Goal: Transaction & Acquisition: Subscribe to service/newsletter

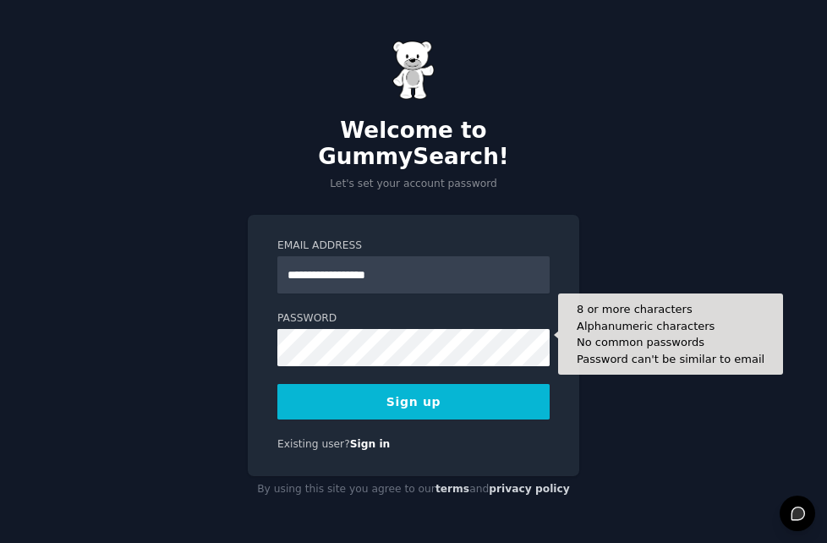
type input "**********"
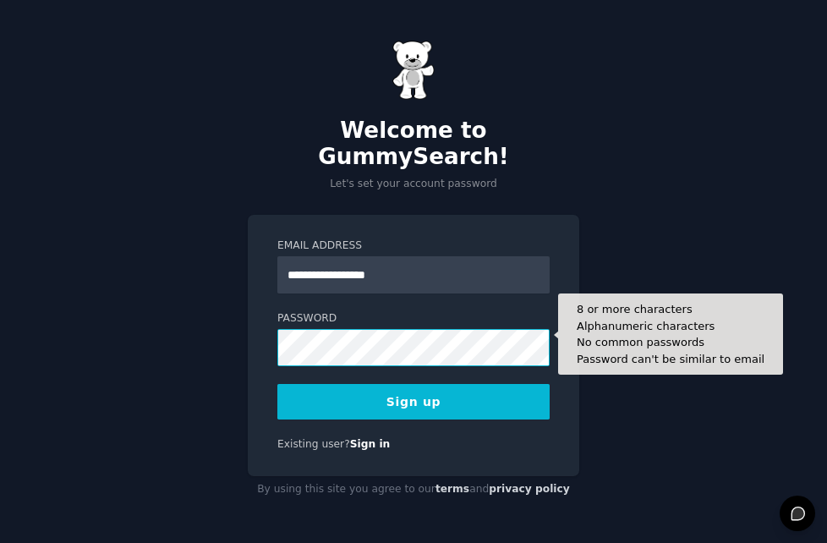
click at [277, 384] on button "Sign up" at bounding box center [413, 402] width 272 height 36
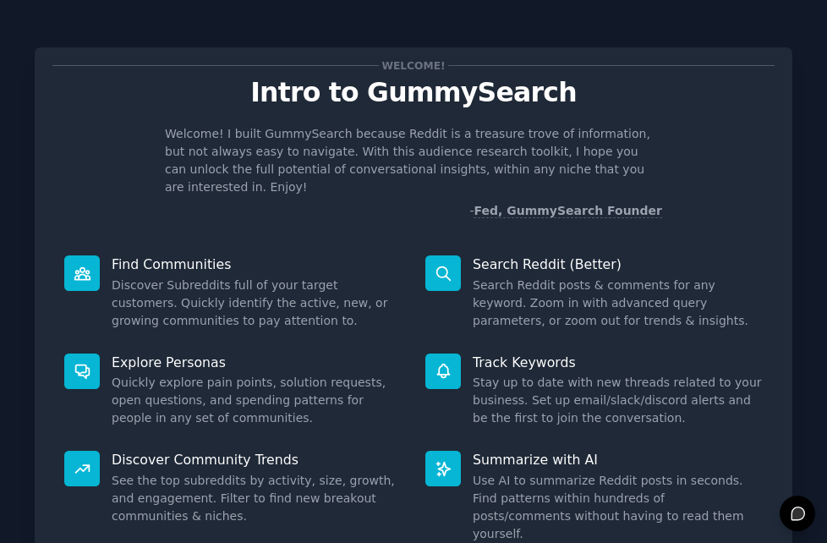
scroll to position [118, 0]
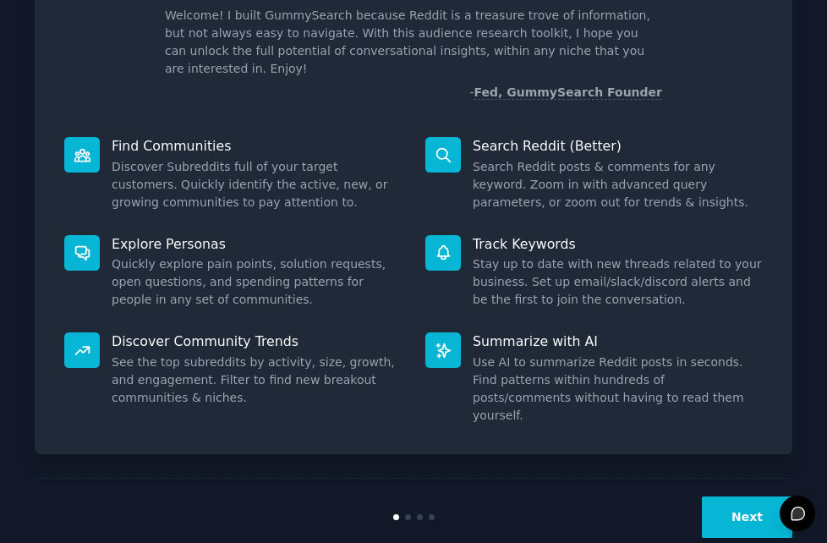
click at [760, 496] on button "Next" at bounding box center [747, 516] width 90 height 41
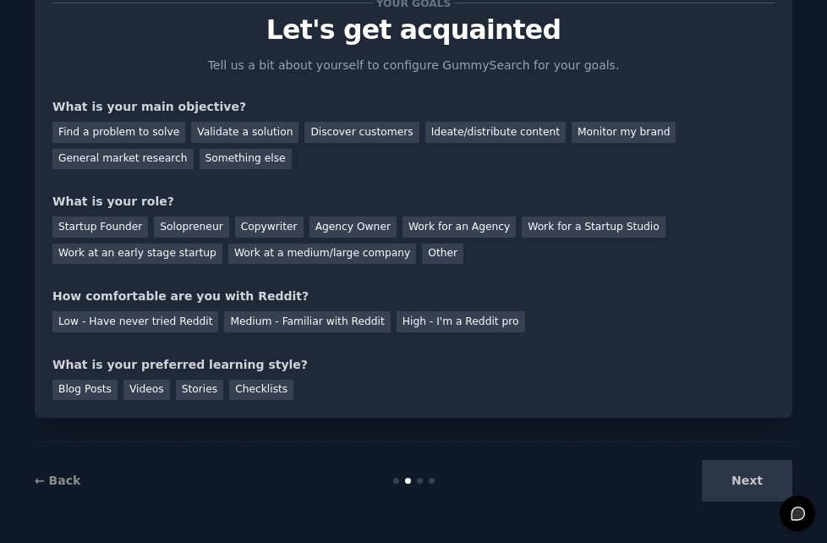
scroll to position [63, 0]
click at [760, 478] on div "Next" at bounding box center [665, 480] width 253 height 41
click at [744, 480] on div "Next" at bounding box center [665, 480] width 253 height 41
click at [128, 130] on div "Find a problem to solve" at bounding box center [118, 132] width 133 height 21
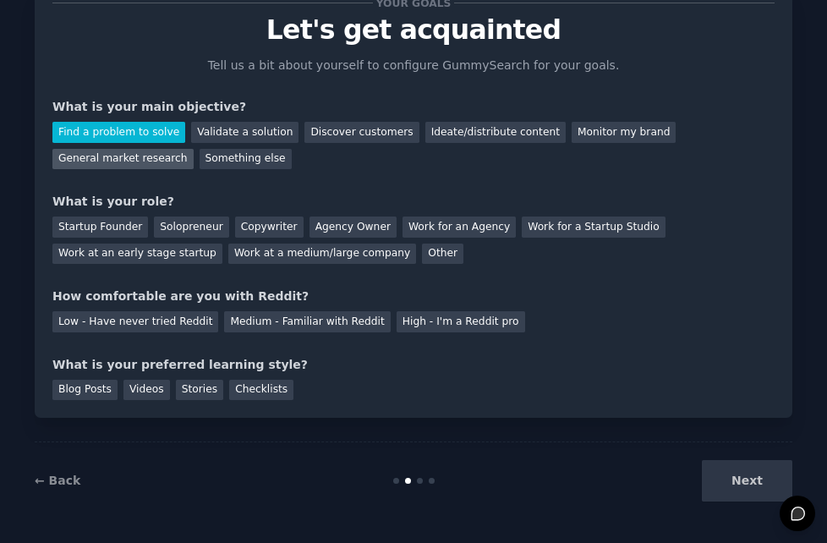
click at [131, 159] on div "General market research" at bounding box center [122, 159] width 141 height 21
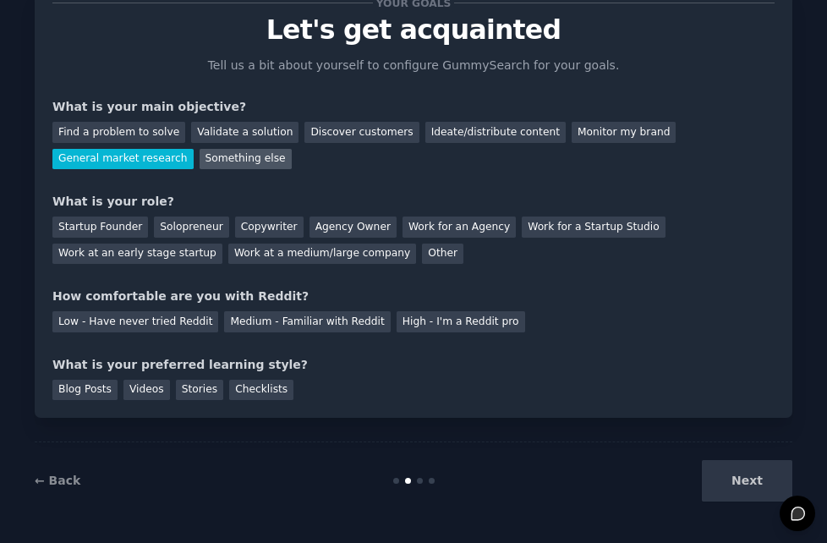
click at [241, 157] on div "Something else" at bounding box center [246, 159] width 92 height 21
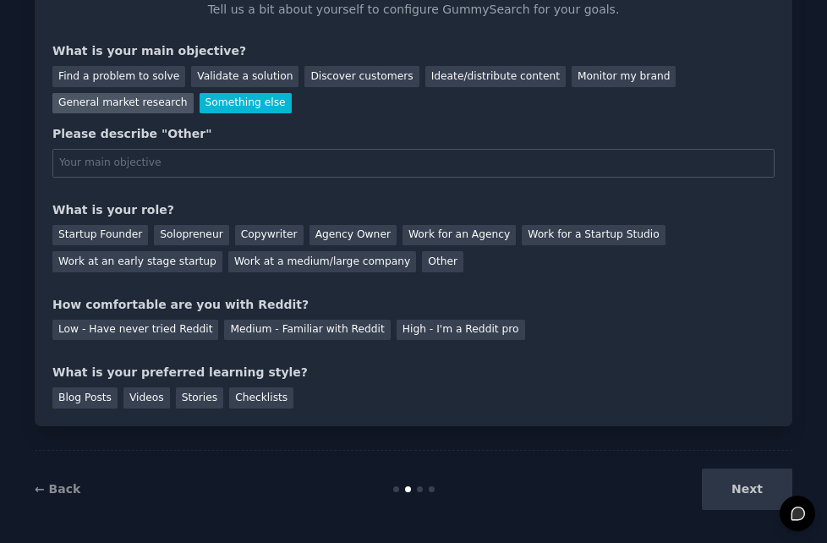
click at [106, 98] on div "General market research" at bounding box center [122, 103] width 141 height 21
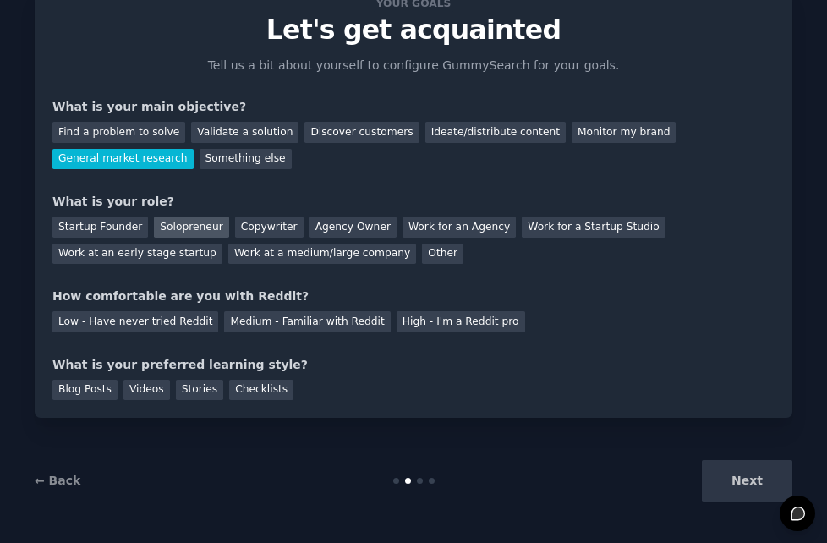
click at [185, 231] on div "Solopreneur" at bounding box center [191, 226] width 74 height 21
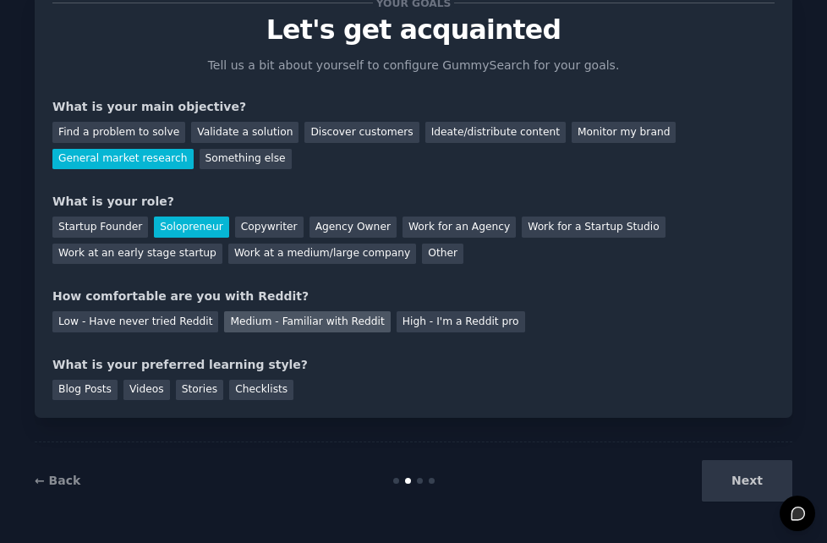
click at [280, 320] on div "Medium - Familiar with Reddit" at bounding box center [307, 321] width 166 height 21
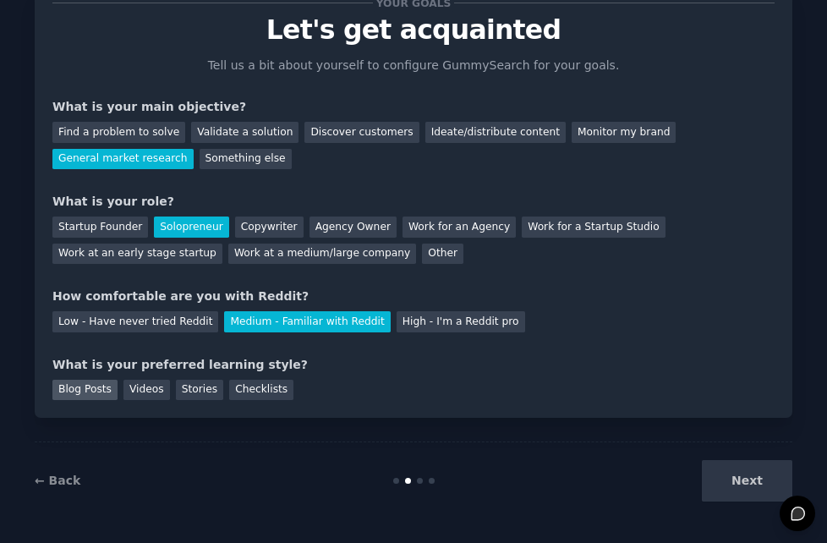
click at [87, 392] on div "Blog Posts" at bounding box center [84, 390] width 65 height 21
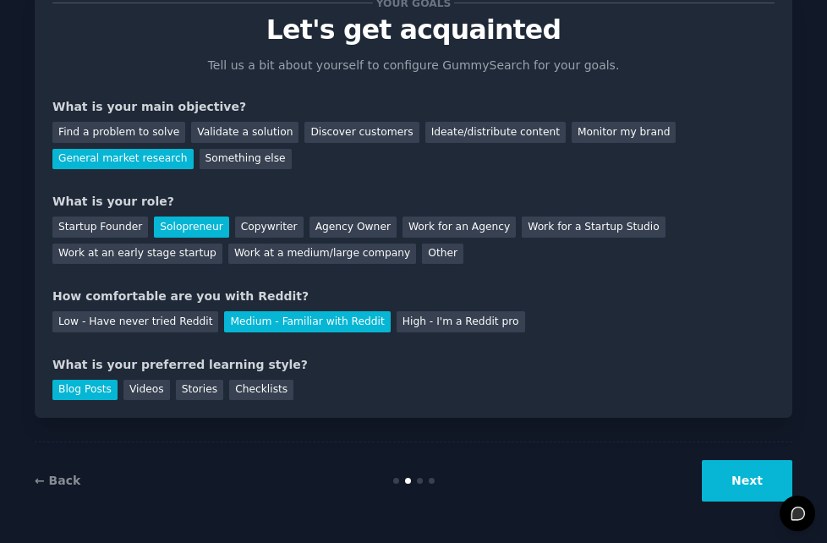
click at [768, 485] on button "Next" at bounding box center [747, 480] width 90 height 41
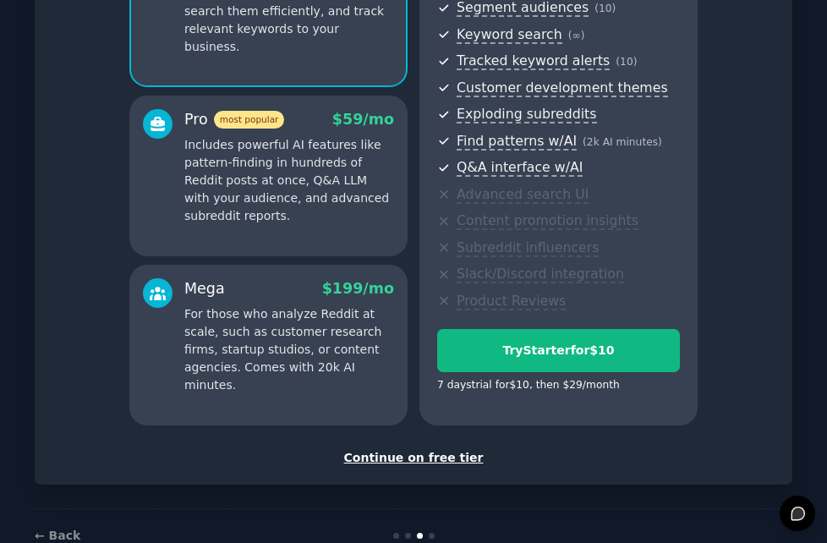
scroll to position [229, 0]
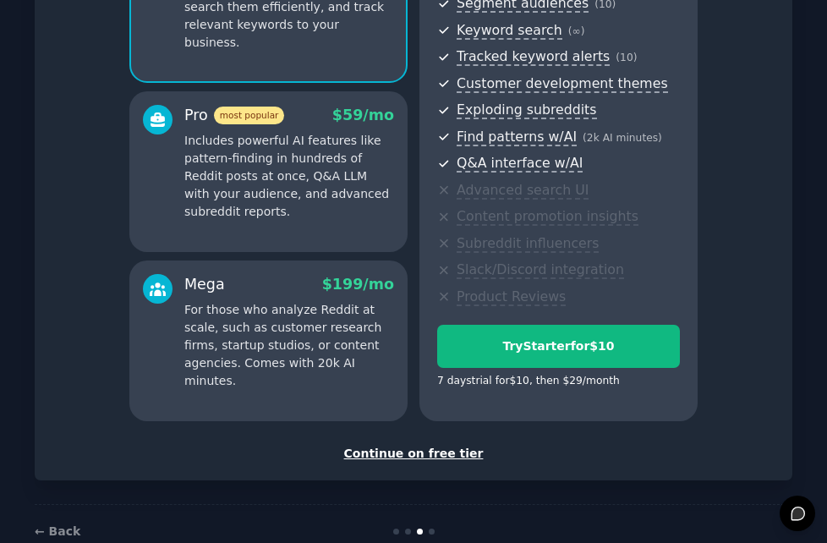
click at [435, 457] on div "Continue on free tier" at bounding box center [413, 454] width 722 height 18
